Goal: Submit feedback/report problem

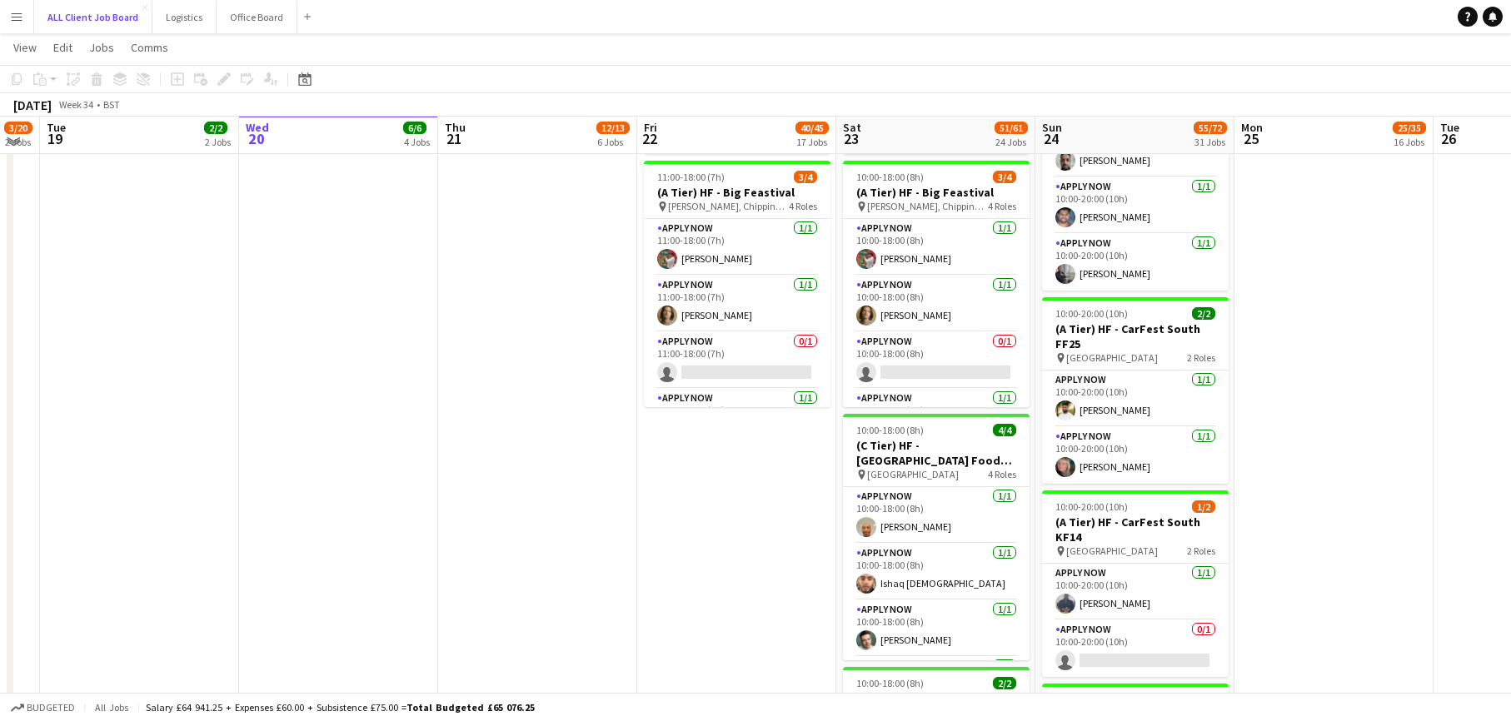
scroll to position [2567, 0]
